Goal: Task Accomplishment & Management: Use online tool/utility

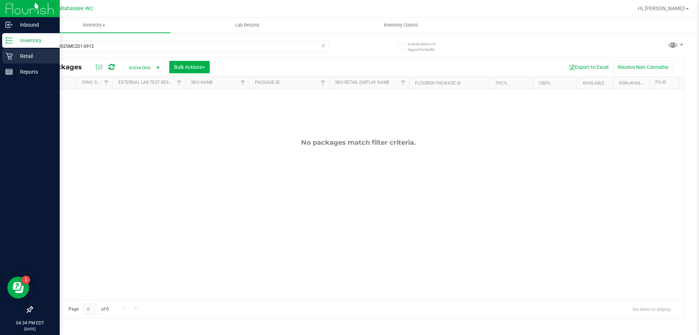
drag, startPoint x: 97, startPoint y: 47, endPoint x: 3, endPoint y: 60, distance: 95.3
click at [9, 60] on div "Inbound Inventory Retail Reports 04:34 PM EDT [DATE] 09/28 [GEOGRAPHIC_DATA] WC…" at bounding box center [349, 167] width 699 height 335
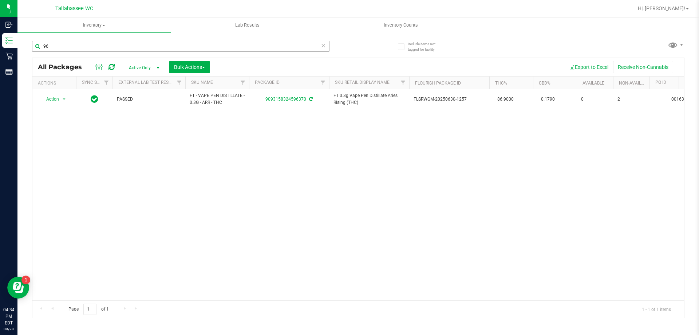
type input "9"
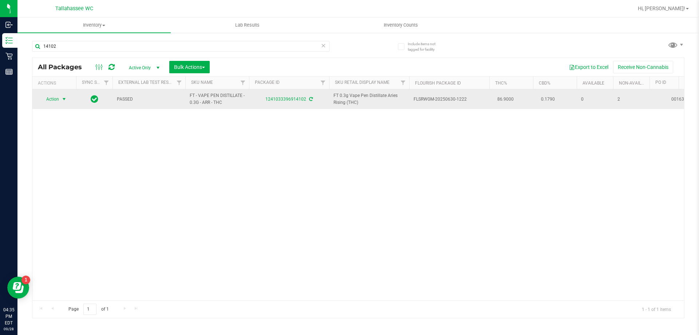
type input "14102"
click at [64, 98] on span "select" at bounding box center [64, 99] width 6 height 6
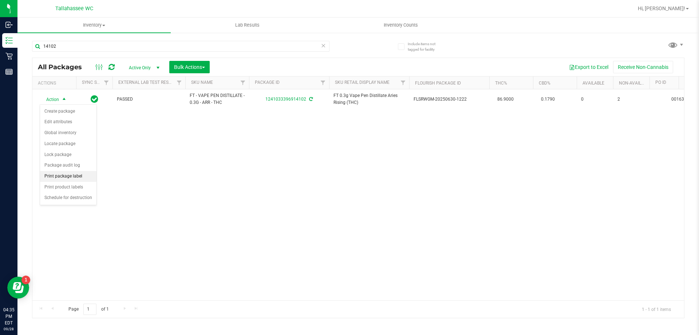
click at [63, 175] on li "Print package label" at bounding box center [68, 176] width 56 height 11
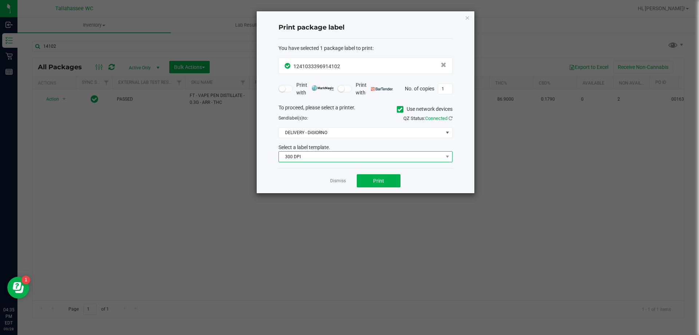
click at [315, 157] on span "300 DPI" at bounding box center [361, 157] width 164 height 10
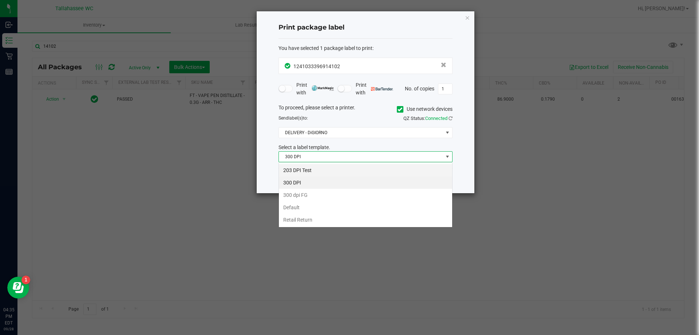
scroll to position [11, 174]
click at [302, 171] on li "203 DPI Test" at bounding box center [365, 170] width 173 height 12
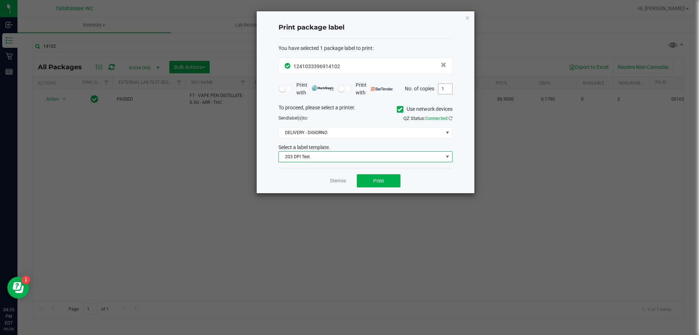
click at [448, 93] on input "1" at bounding box center [446, 89] width 14 height 10
type input "2"
click at [378, 178] on span "Print" at bounding box center [378, 181] width 11 height 6
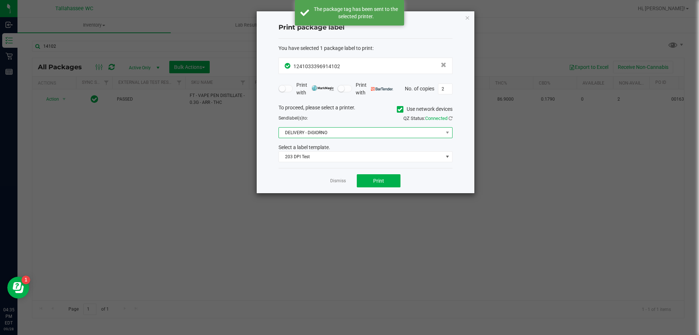
click at [332, 135] on span "DELIVERY - DiGIORNO" at bounding box center [361, 132] width 164 height 10
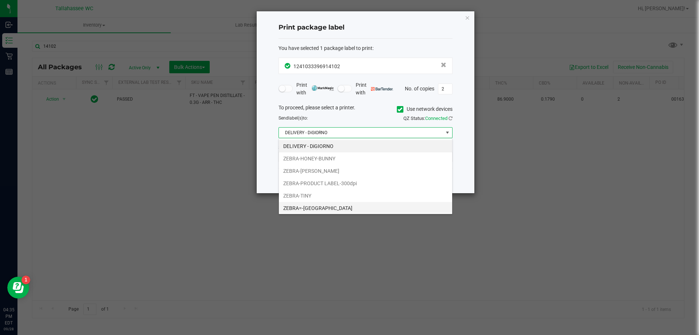
click at [311, 206] on li "ZEBRA=-[GEOGRAPHIC_DATA]" at bounding box center [365, 208] width 173 height 12
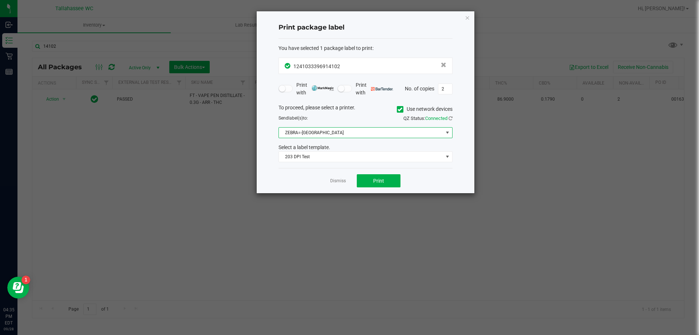
drag, startPoint x: 352, startPoint y: 131, endPoint x: 347, endPoint y: 137, distance: 7.3
click at [352, 131] on span "ZEBRA=-[GEOGRAPHIC_DATA]" at bounding box center [361, 132] width 164 height 10
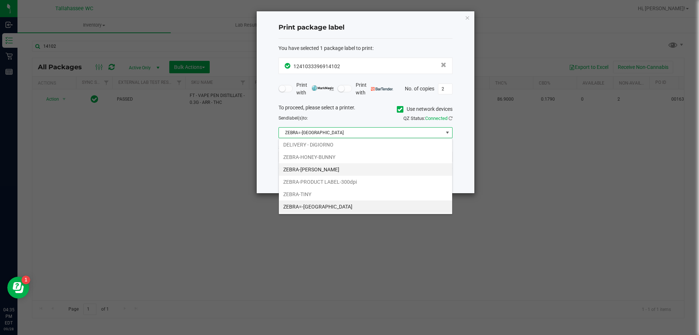
click at [316, 169] on li "ZEBRA-[PERSON_NAME]" at bounding box center [365, 169] width 173 height 12
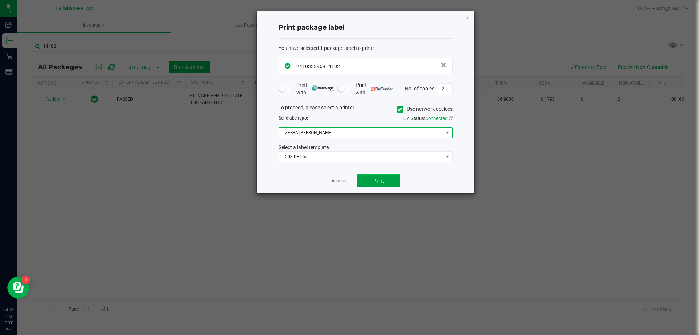
click at [368, 182] on button "Print" at bounding box center [379, 180] width 44 height 13
click at [336, 182] on link "Dismiss" at bounding box center [338, 181] width 16 height 6
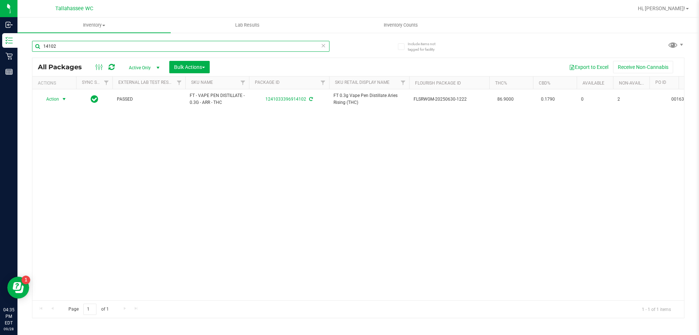
click at [78, 46] on input "14102" at bounding box center [181, 46] width 298 height 11
type input "1"
type input "5"
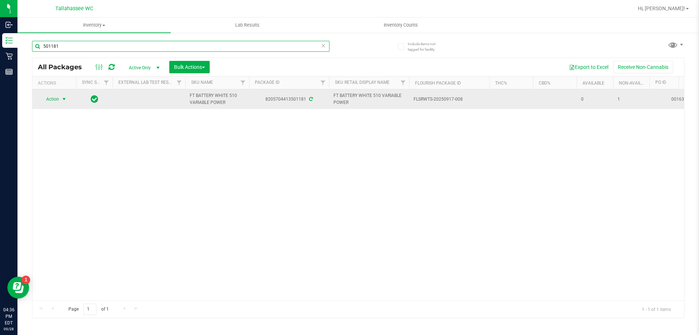
type input "501181"
click at [68, 97] on span "select" at bounding box center [64, 99] width 9 height 10
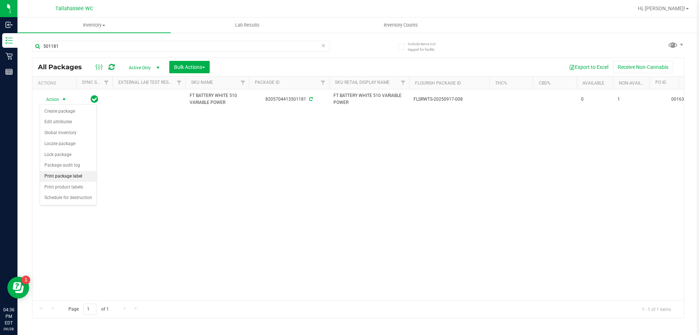
click at [71, 172] on li "Print package label" at bounding box center [68, 176] width 56 height 11
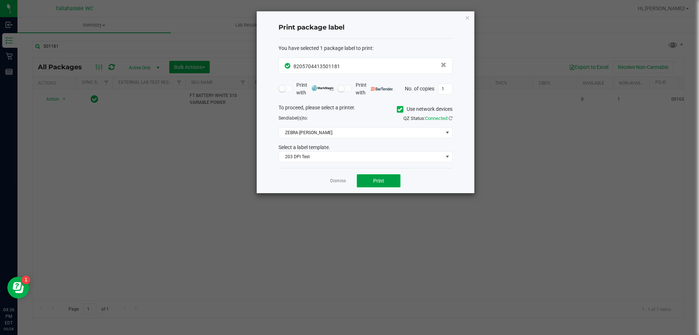
click at [362, 178] on button "Print" at bounding box center [379, 180] width 44 height 13
